Goal: Information Seeking & Learning: Learn about a topic

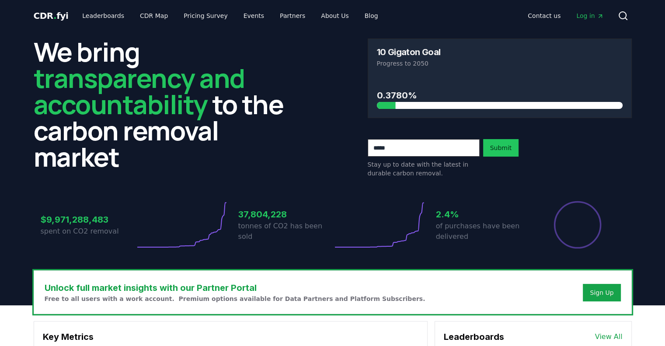
click at [105, 17] on link "Leaderboards" at bounding box center [103, 16] width 56 height 16
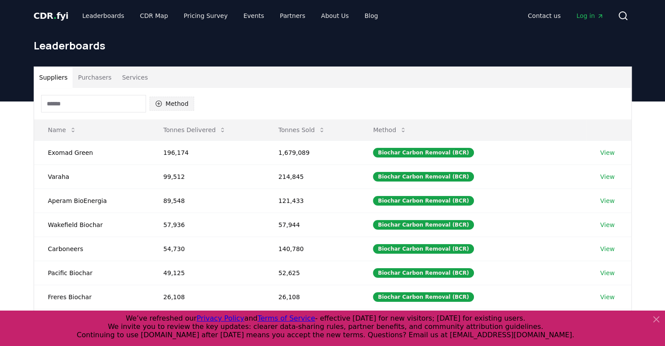
click at [163, 101] on button "Method" at bounding box center [172, 104] width 45 height 14
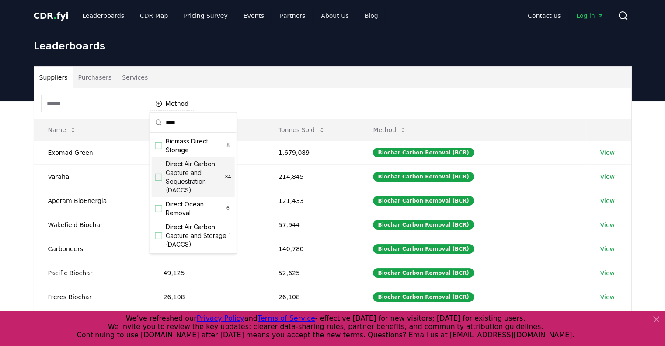
type input "****"
click at [159, 177] on div "Suggestions" at bounding box center [158, 177] width 7 height 7
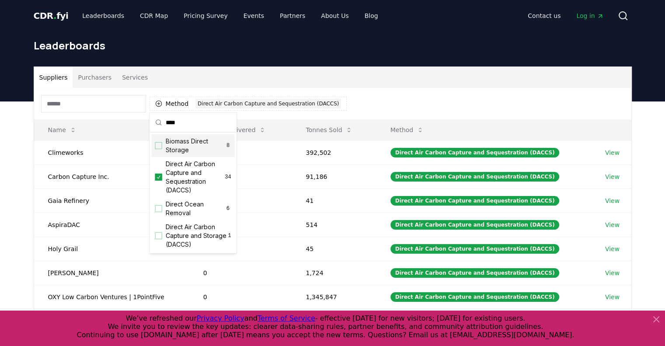
click at [363, 101] on div "Method 1 Direct Air Carbon Capture and Sequestration (DACCS)" at bounding box center [332, 103] width 597 height 31
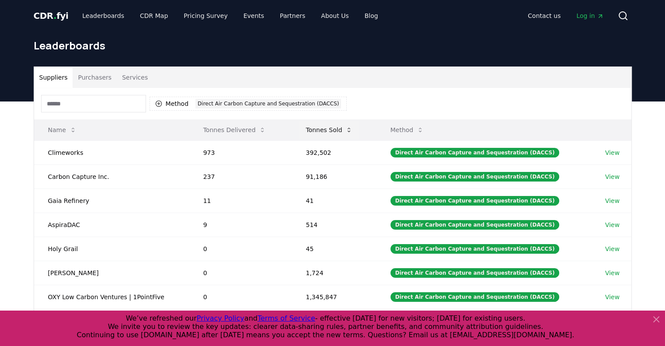
click at [326, 133] on button "Tonnes Sold" at bounding box center [329, 129] width 61 height 17
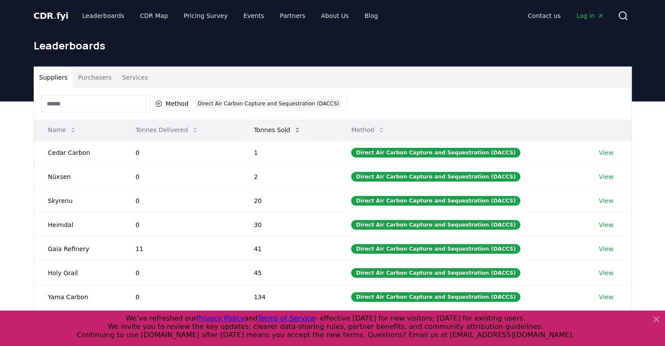
click at [285, 131] on button "Tonnes Sold" at bounding box center [277, 129] width 61 height 17
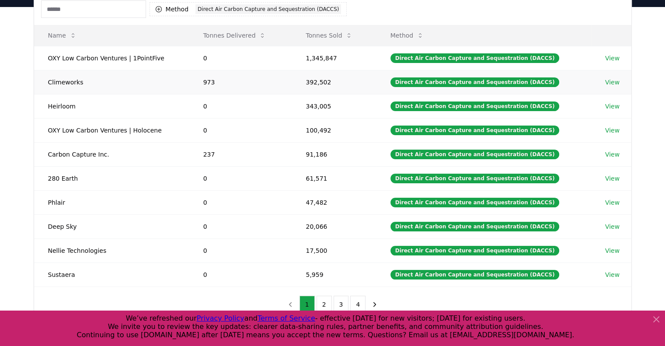
scroll to position [94, 0]
drag, startPoint x: 660, startPoint y: 323, endPoint x: 660, endPoint y: 250, distance: 73.0
click at [656, 318] on icon at bounding box center [656, 319] width 10 height 10
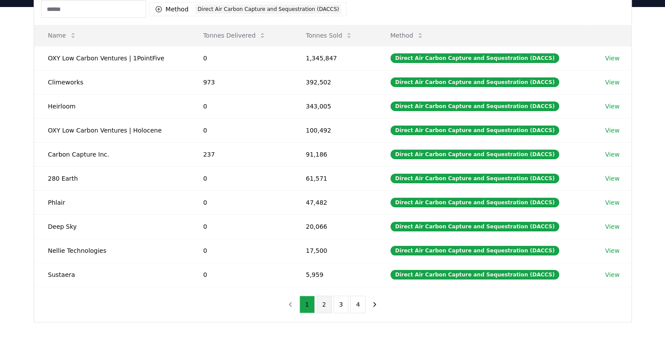
click at [325, 306] on button "2" at bounding box center [324, 304] width 15 height 17
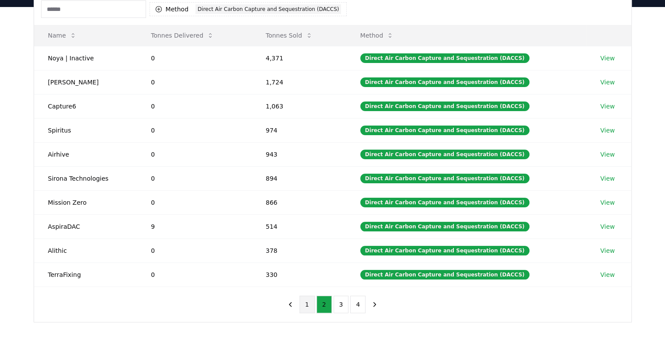
click at [308, 301] on button "1" at bounding box center [307, 304] width 15 height 17
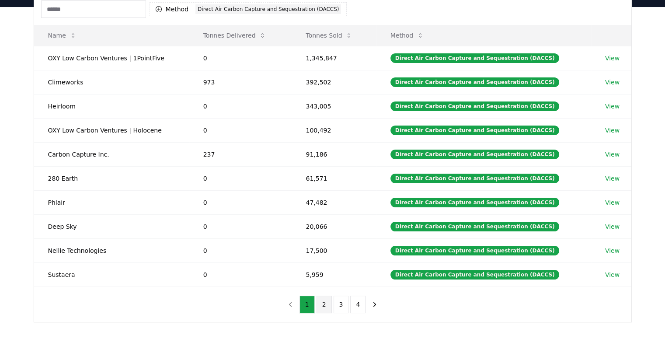
click at [324, 307] on button "2" at bounding box center [324, 304] width 15 height 17
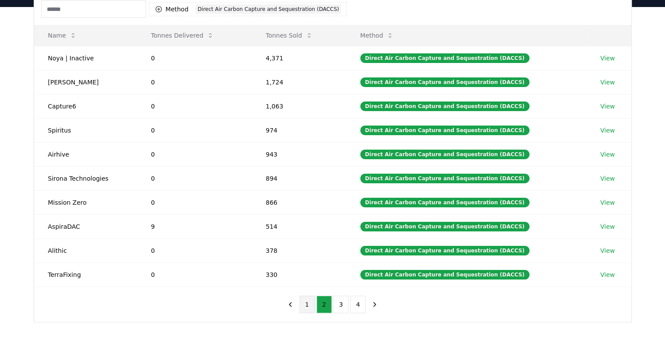
click at [307, 303] on button "1" at bounding box center [307, 304] width 15 height 17
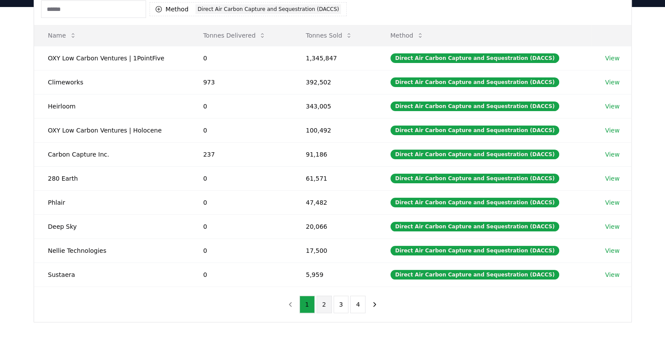
click at [327, 304] on button "2" at bounding box center [324, 304] width 15 height 17
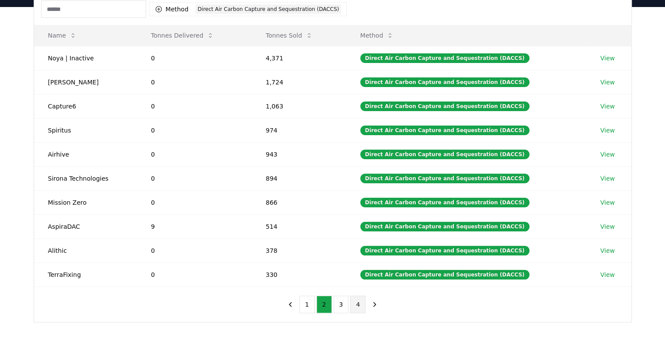
click at [352, 304] on button "4" at bounding box center [357, 304] width 15 height 17
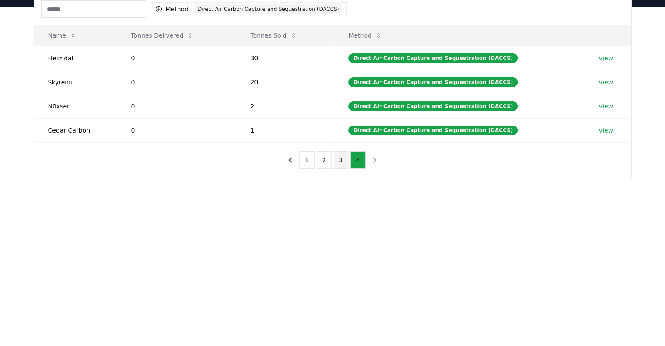
click at [338, 158] on button "3" at bounding box center [341, 159] width 15 height 17
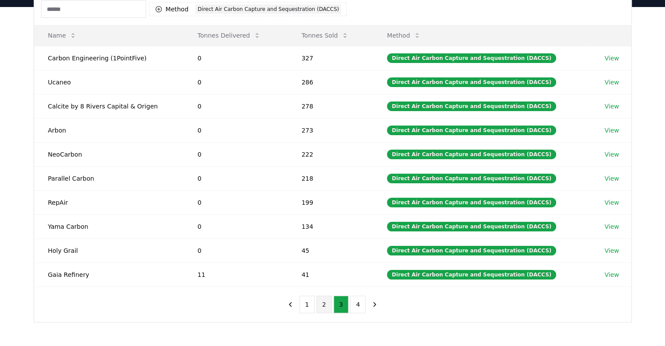
click at [321, 304] on button "2" at bounding box center [324, 304] width 15 height 17
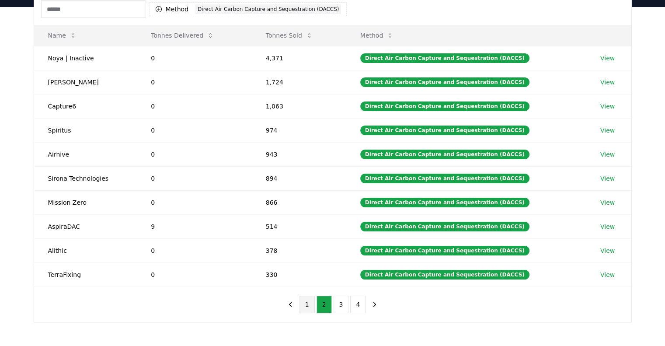
click at [307, 304] on button "1" at bounding box center [307, 304] width 15 height 17
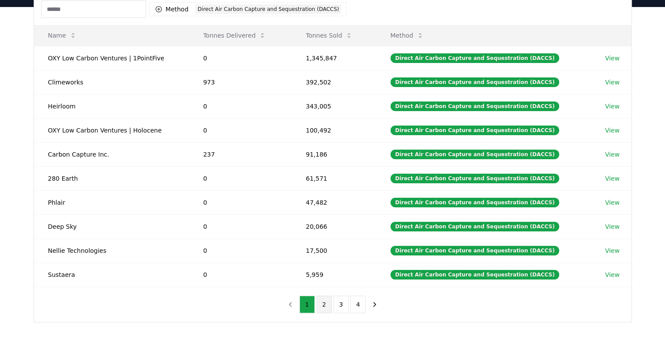
click at [325, 300] on button "2" at bounding box center [324, 304] width 15 height 17
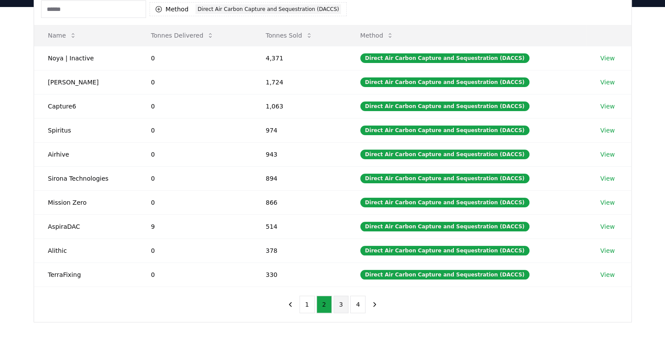
click at [339, 302] on button "3" at bounding box center [341, 304] width 15 height 17
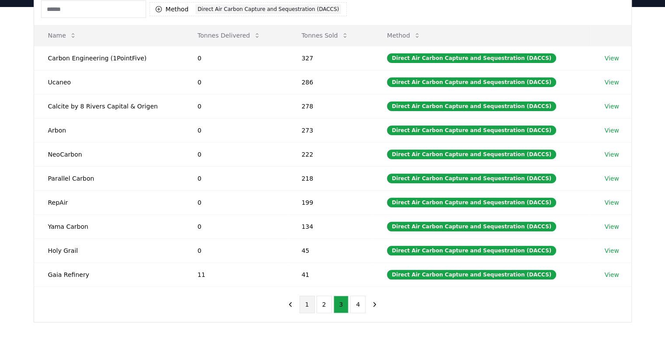
click at [307, 303] on button "1" at bounding box center [307, 304] width 15 height 17
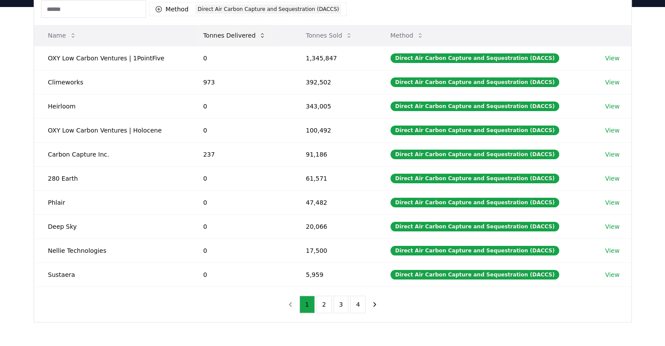
click at [244, 34] on button "Tonnes Delivered" at bounding box center [234, 35] width 77 height 17
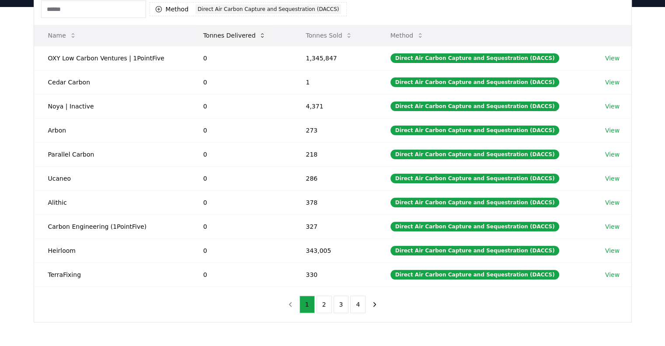
click at [244, 34] on button "Tonnes Delivered" at bounding box center [234, 35] width 77 height 17
